Goal: Information Seeking & Learning: Learn about a topic

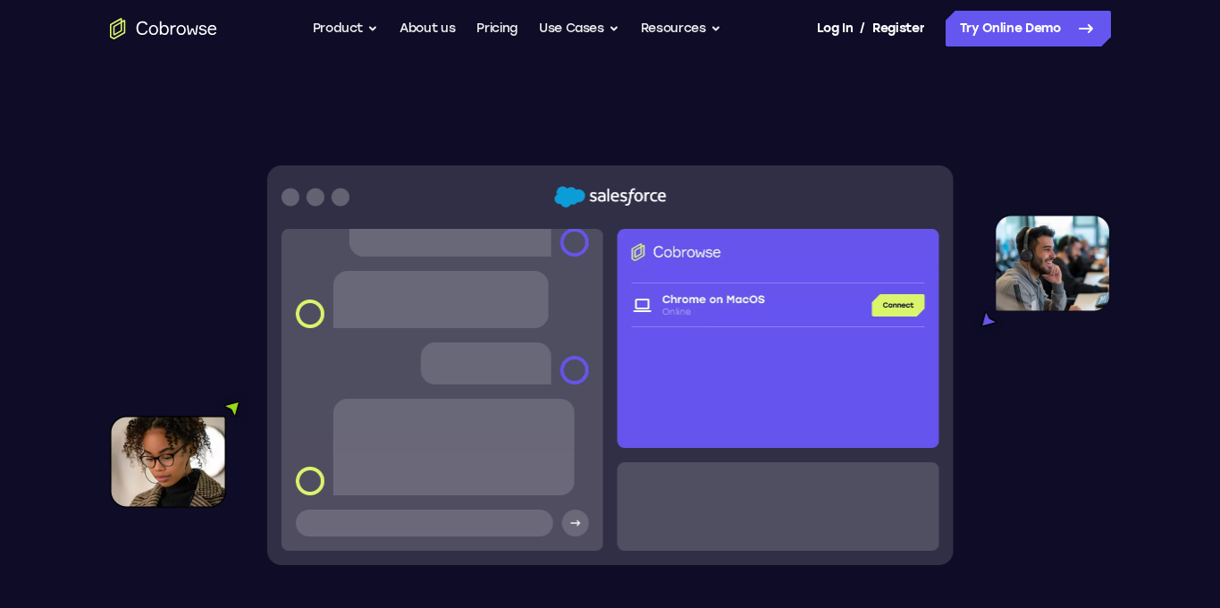
scroll to position [481, 0]
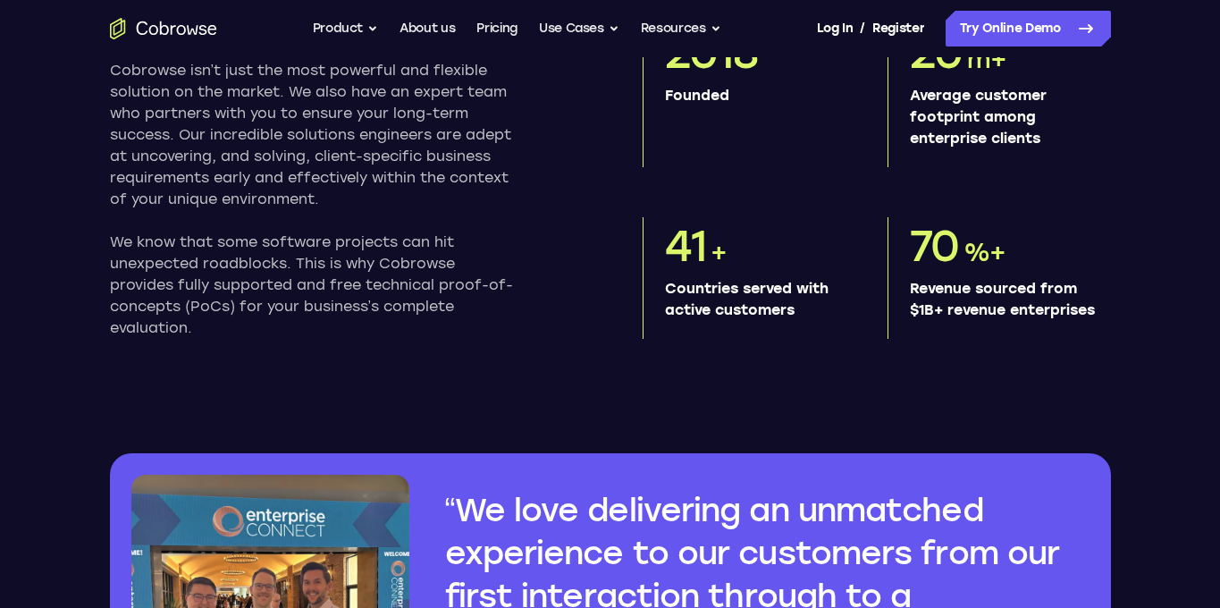
scroll to position [382, 0]
